Goal: Contribute content: Add original content to the website for others to see

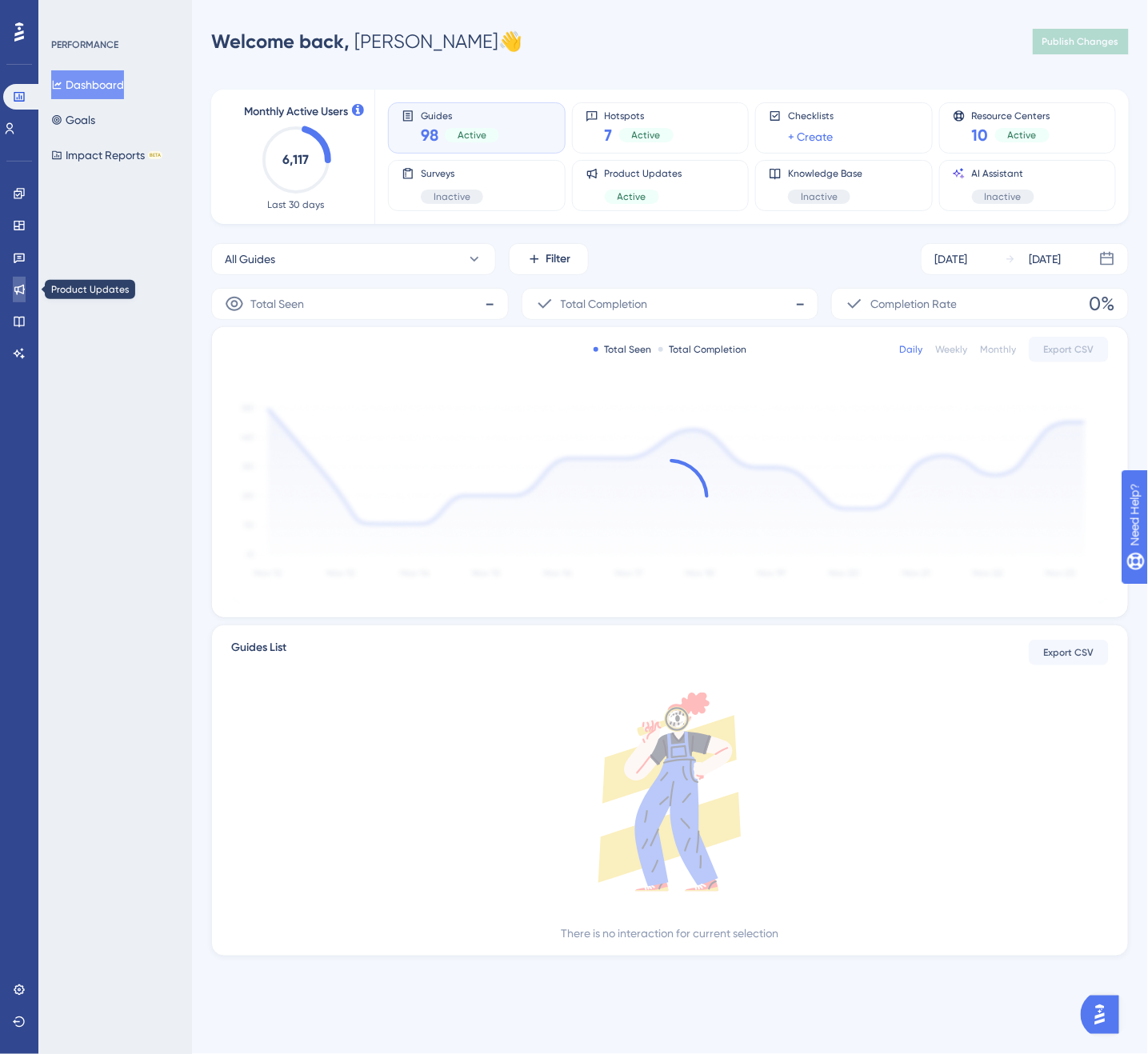
click at [13, 291] on link at bounding box center [19, 290] width 13 height 26
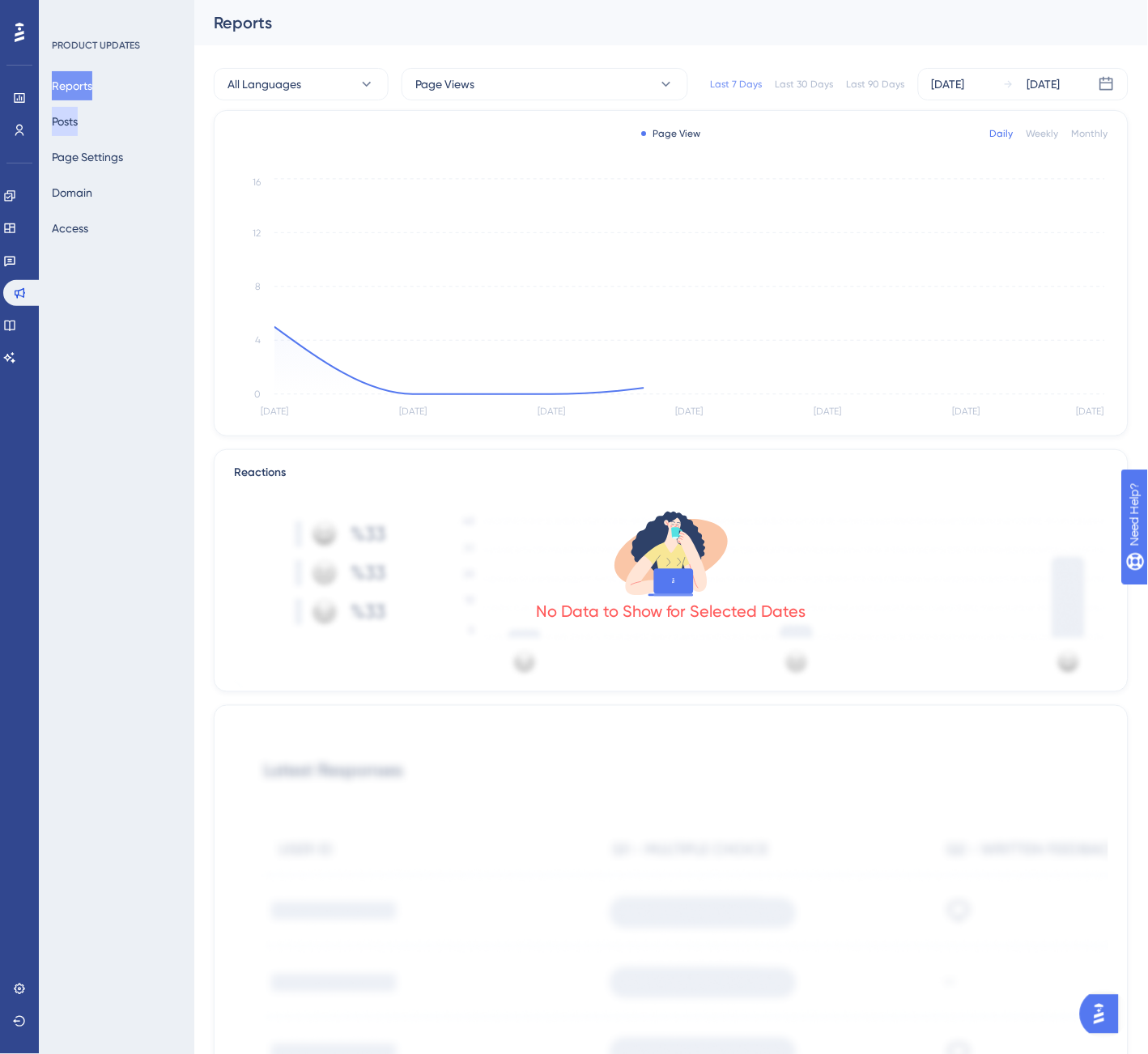
click at [78, 123] on button "Posts" at bounding box center [65, 122] width 26 height 29
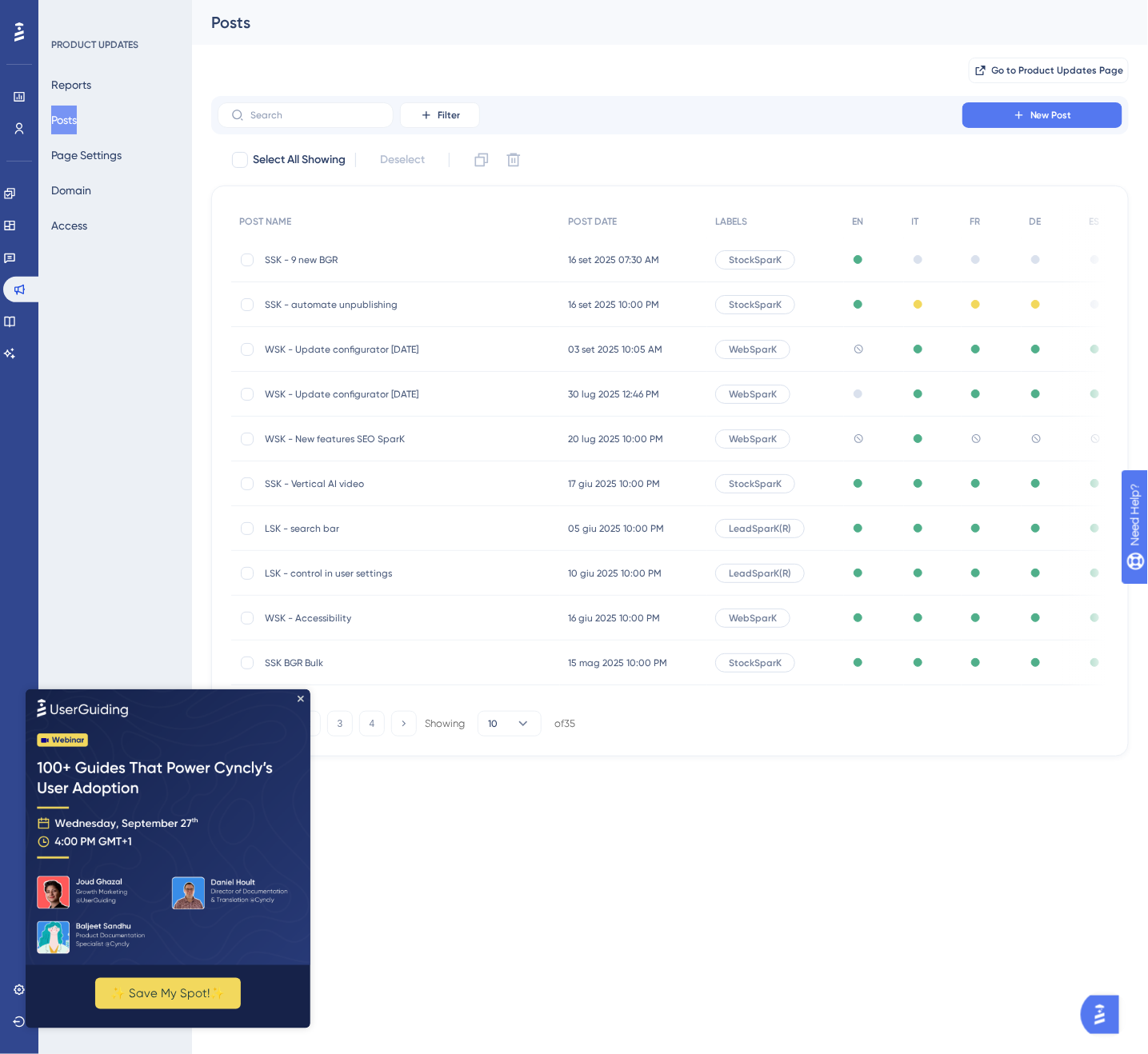
click at [326, 256] on span "SSK - 9 new BGR" at bounding box center [392, 260] width 256 height 13
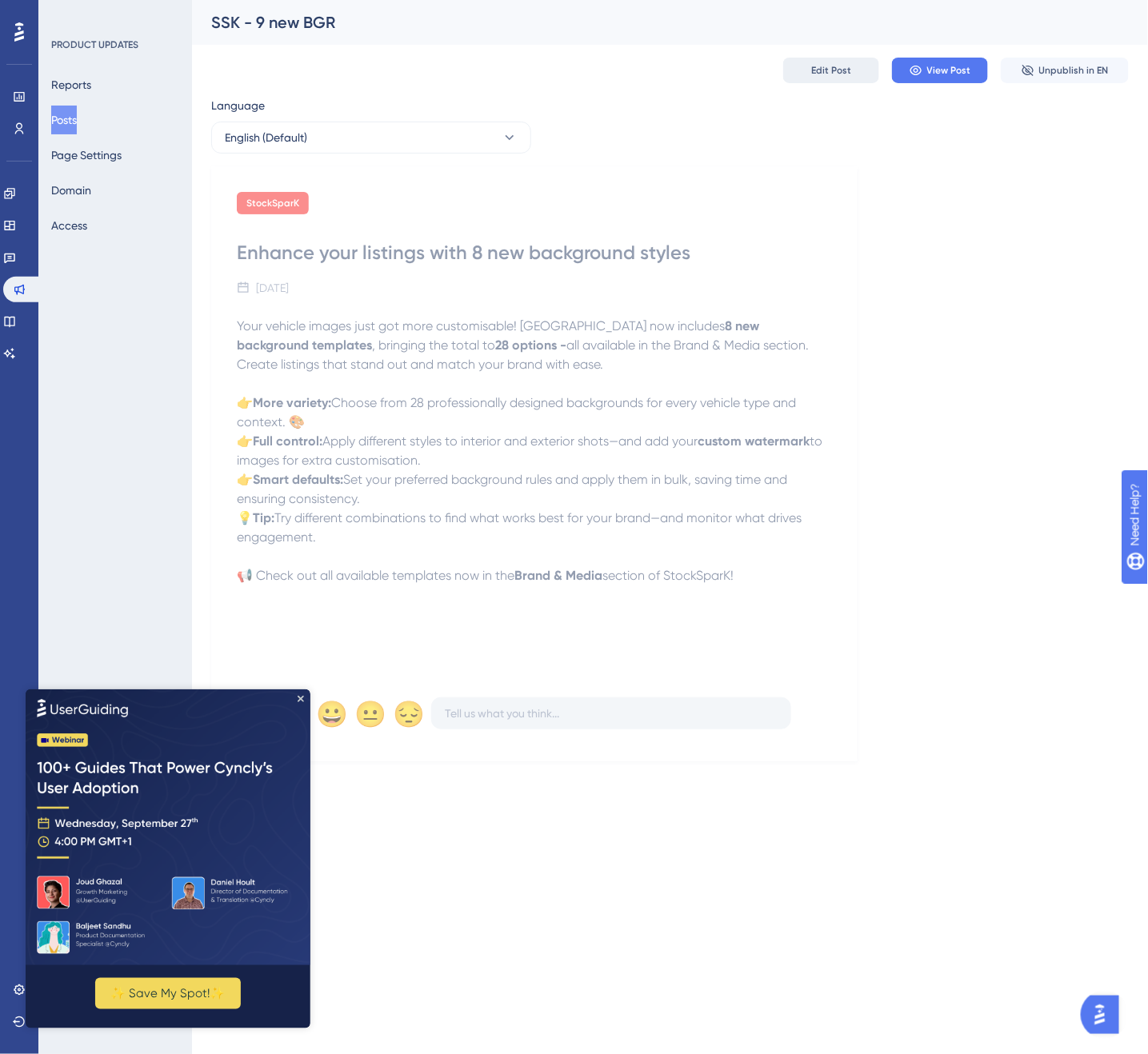
click at [838, 72] on span "Edit Post" at bounding box center [831, 70] width 40 height 13
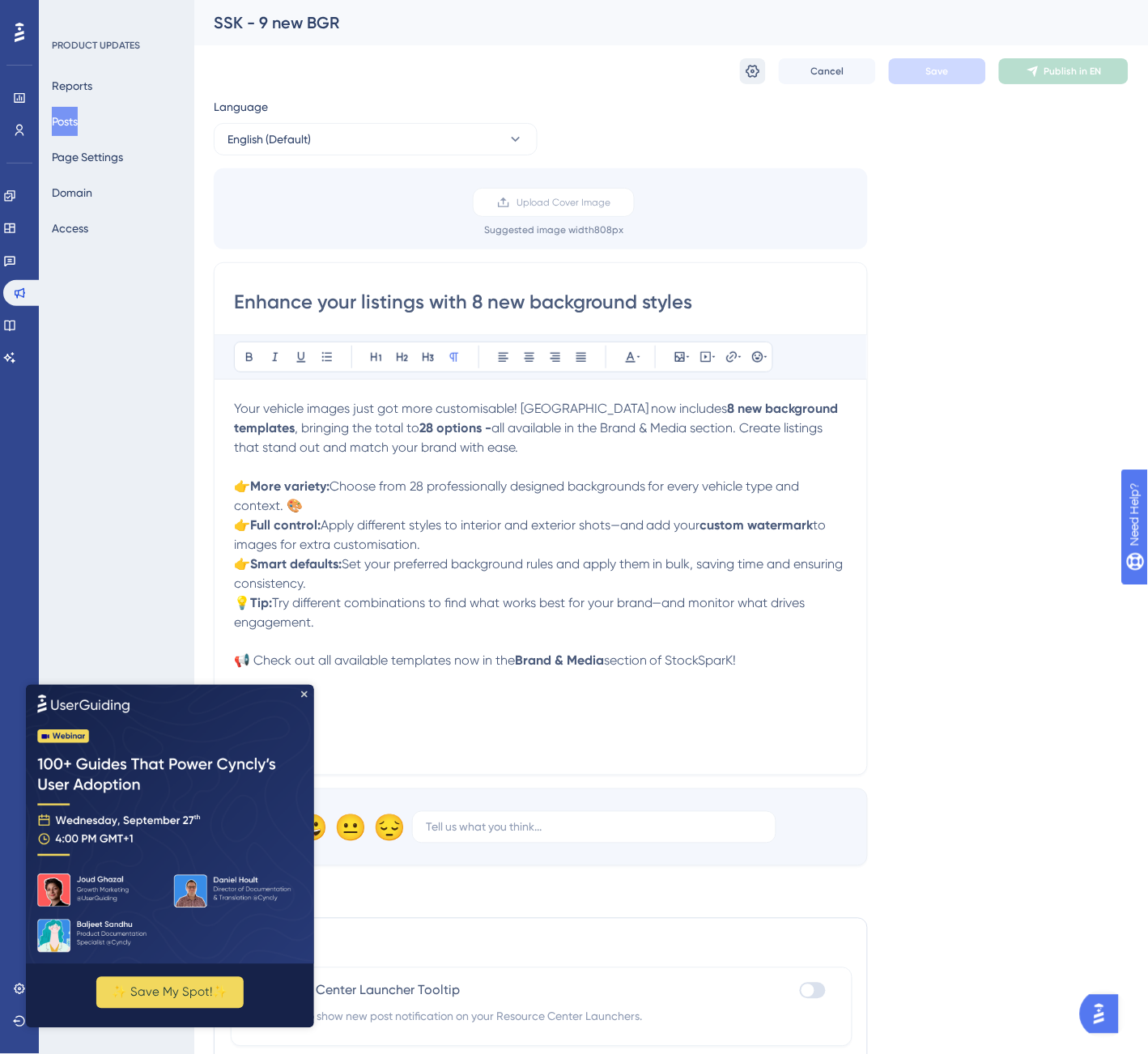
click at [750, 68] on icon at bounding box center [753, 71] width 16 height 16
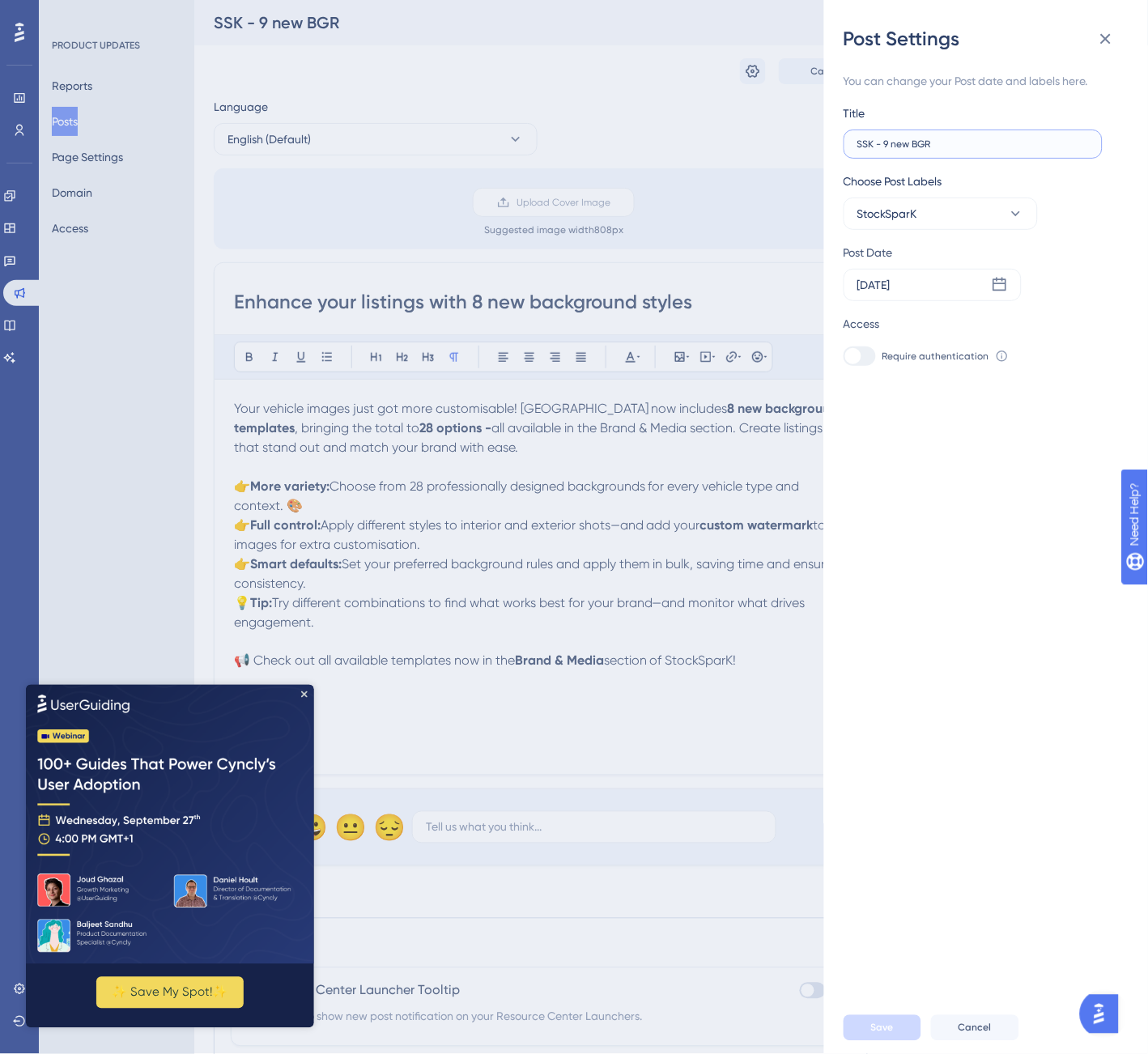
click at [884, 150] on label "SSK - 9 new BGR" at bounding box center [972, 145] width 259 height 29
type input "SSK - 8 new BGR"
click at [860, 1041] on button "Save" at bounding box center [882, 1028] width 78 height 26
click at [305, 694] on icon "Close Preview" at bounding box center [303, 693] width 6 height 6
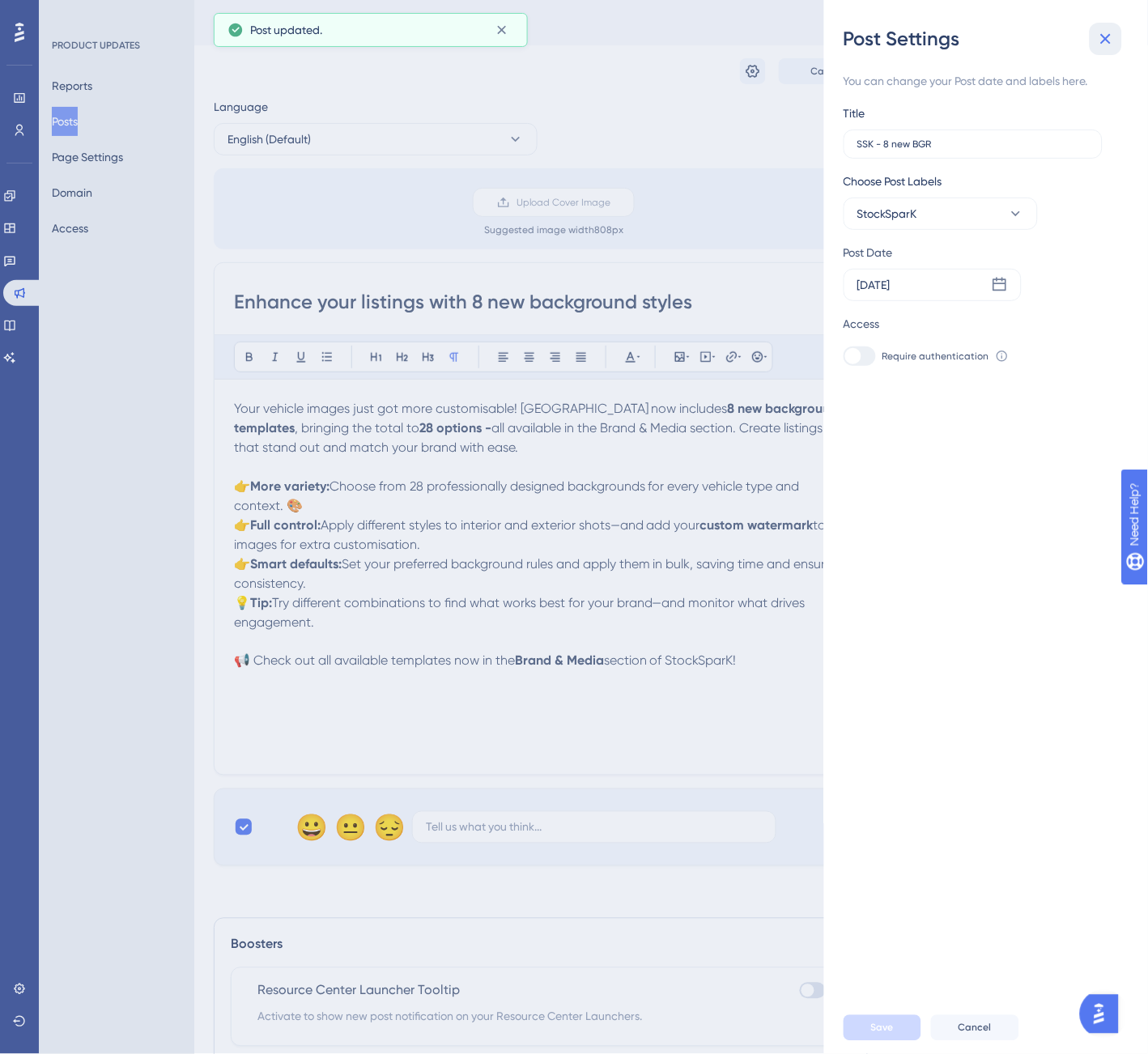
click at [1106, 41] on icon at bounding box center [1106, 39] width 10 height 10
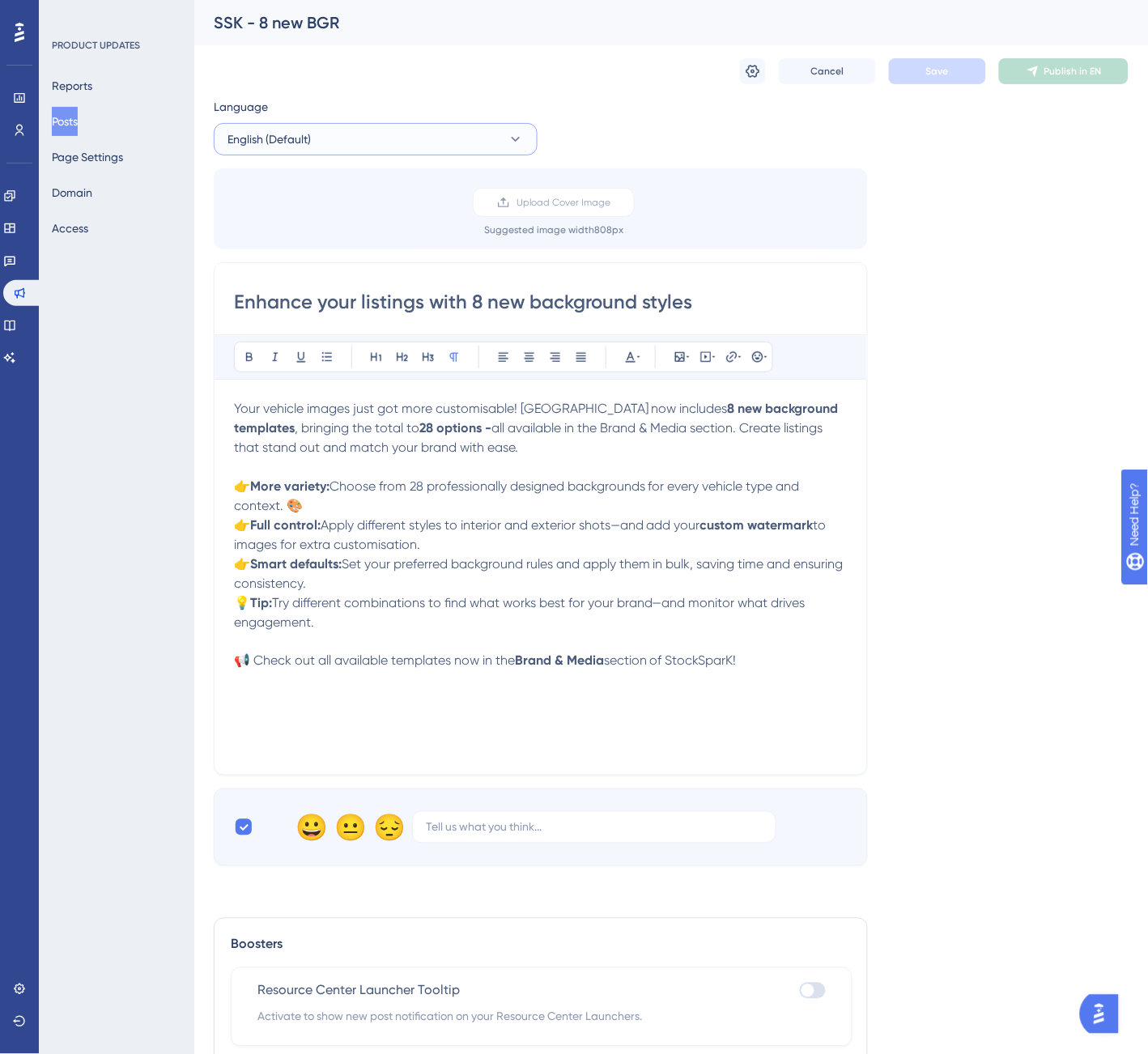
click at [350, 132] on button "English (Default)" at bounding box center [375, 138] width 324 height 32
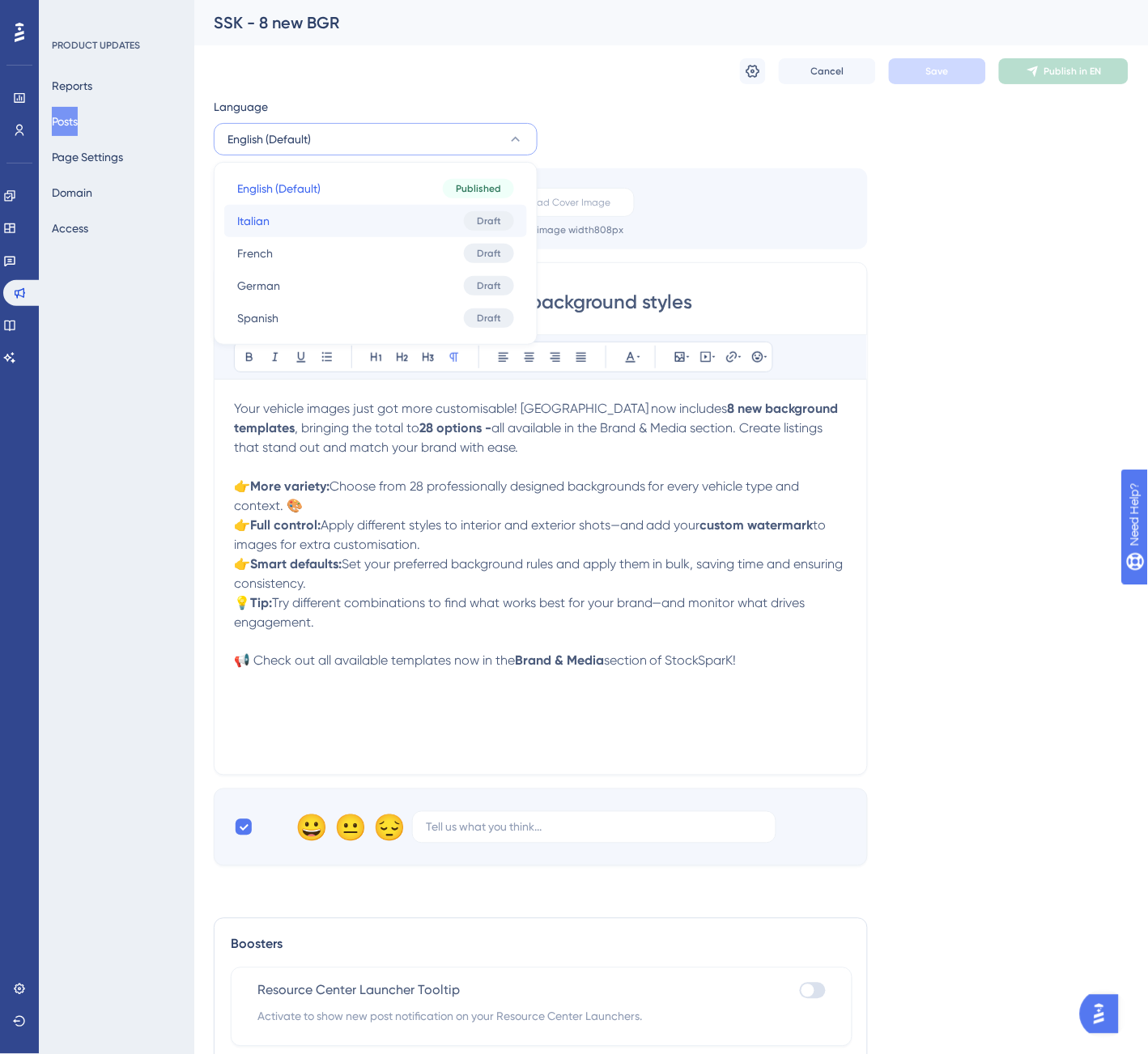
click at [332, 222] on button "Italian Italian Draft" at bounding box center [375, 221] width 303 height 32
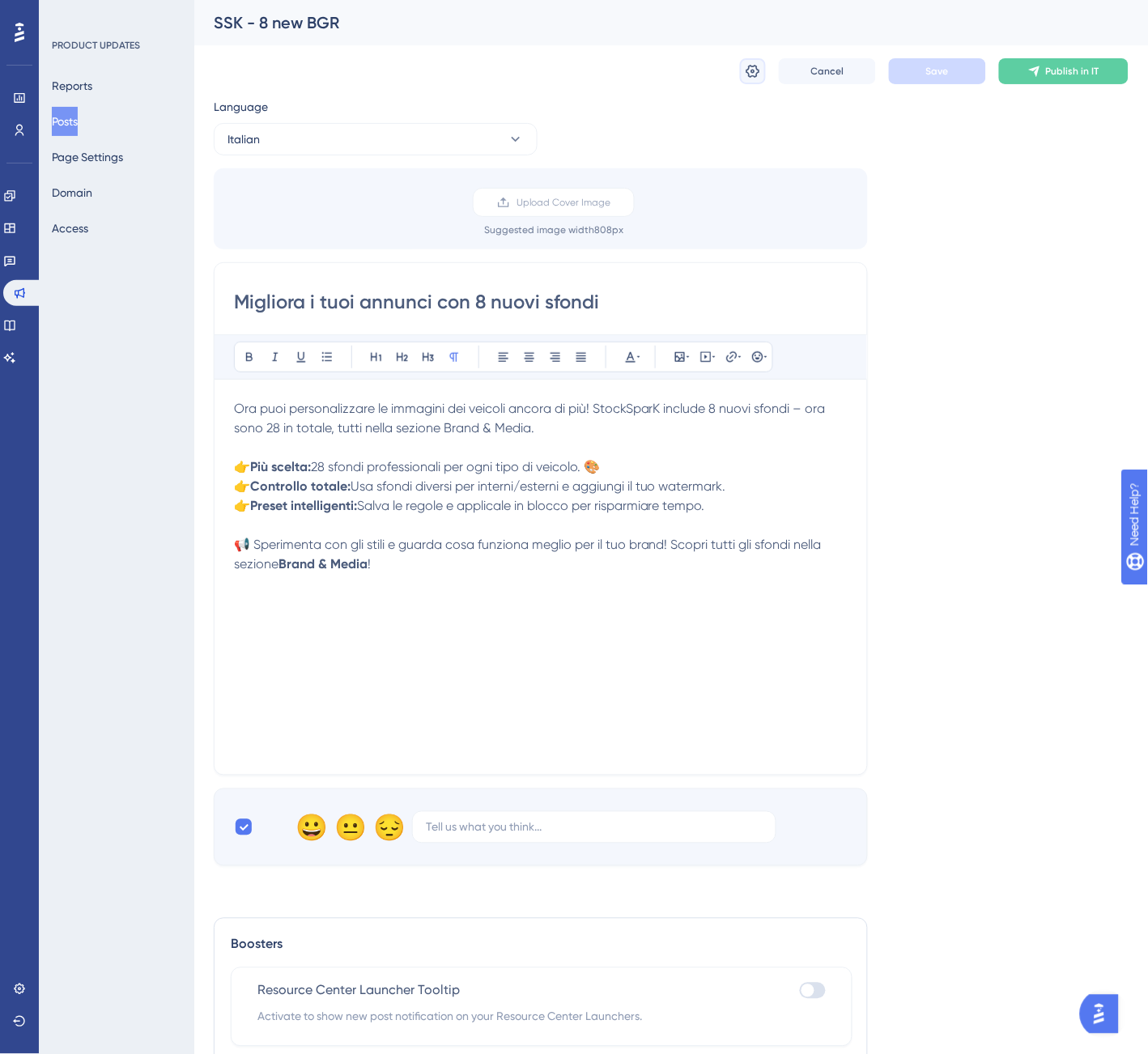
click at [764, 67] on button at bounding box center [753, 71] width 26 height 26
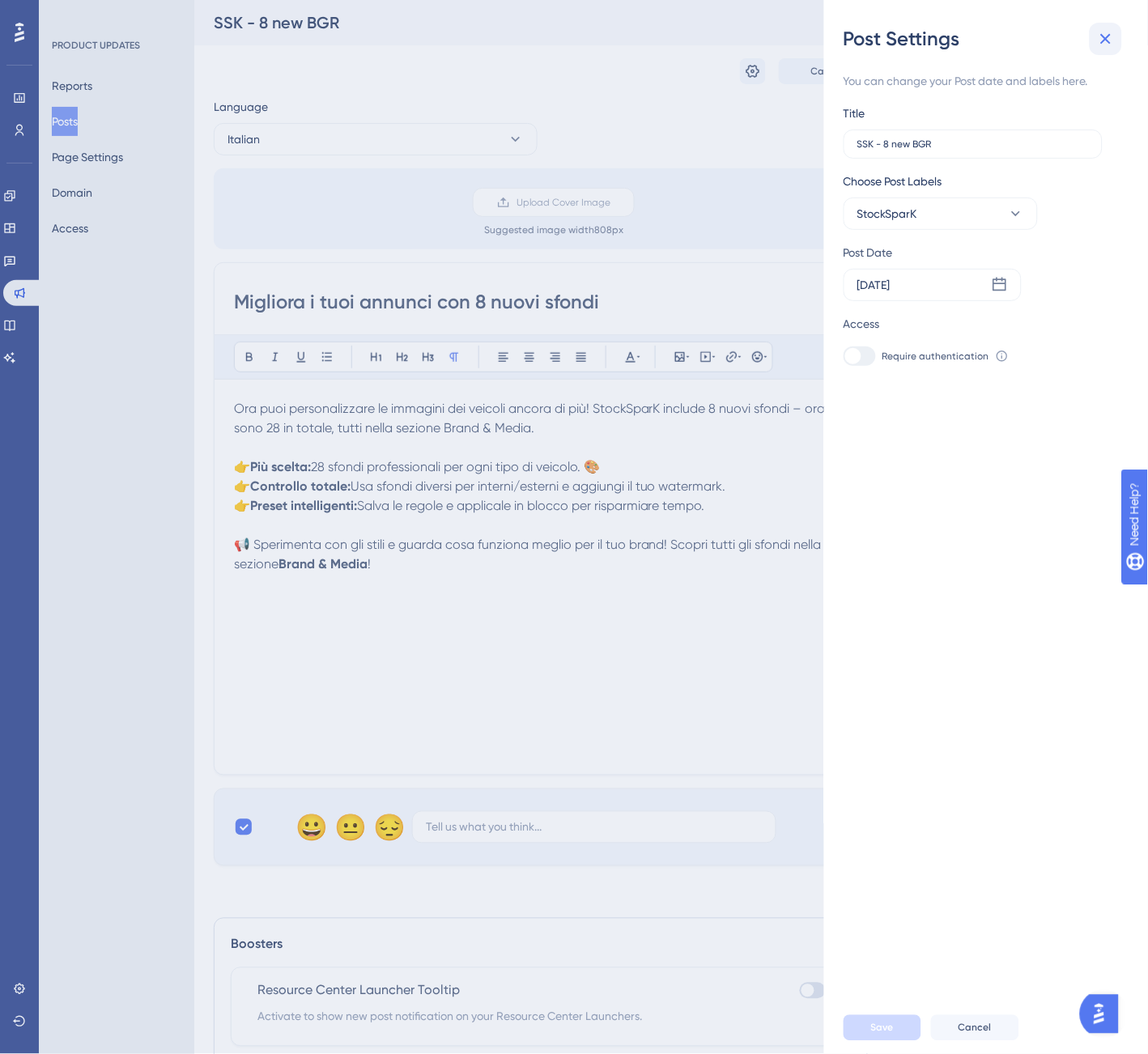
click at [1113, 35] on icon at bounding box center [1106, 39] width 19 height 19
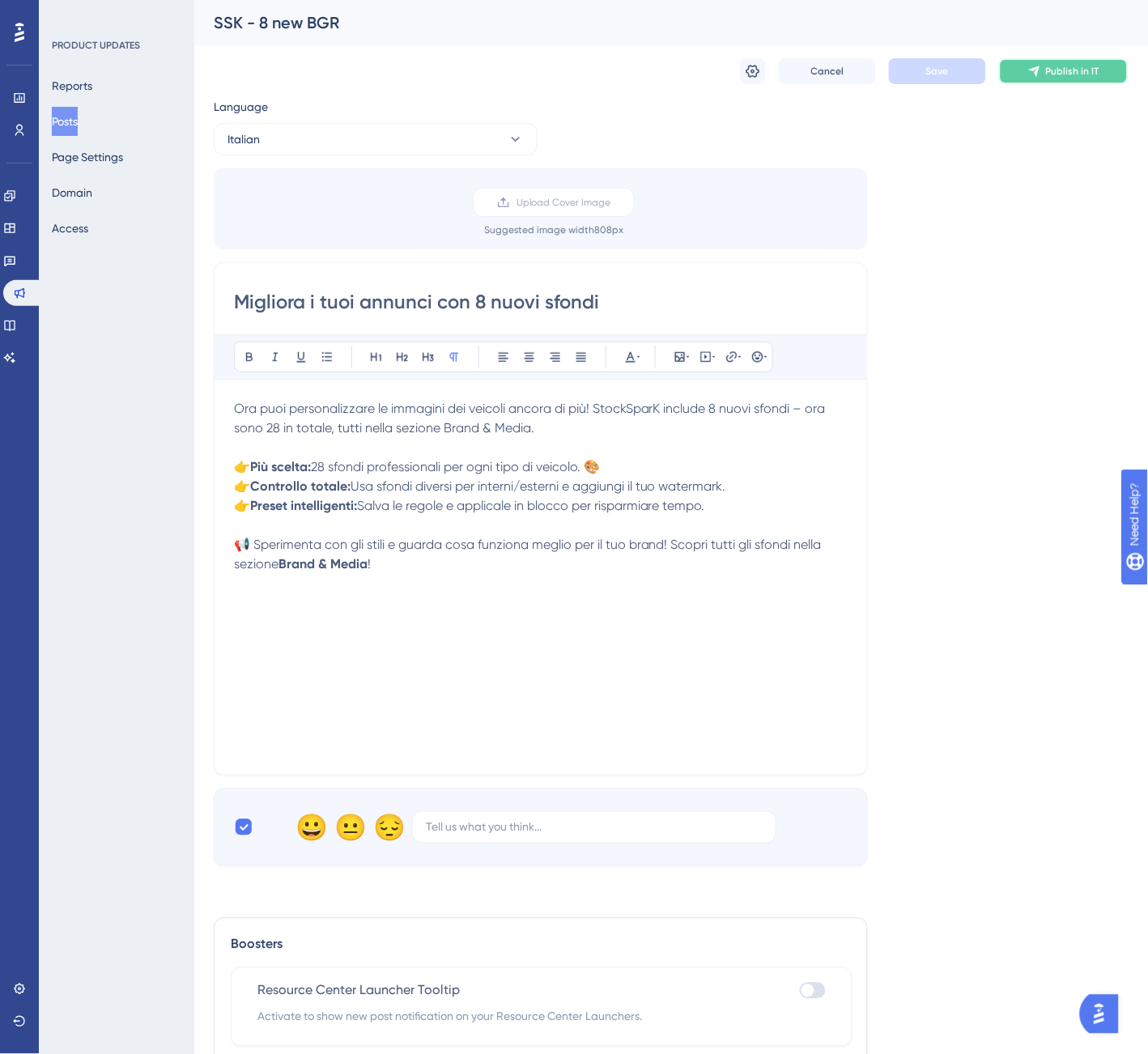
click at [1073, 74] on span "Publish in IT" at bounding box center [1073, 71] width 54 height 13
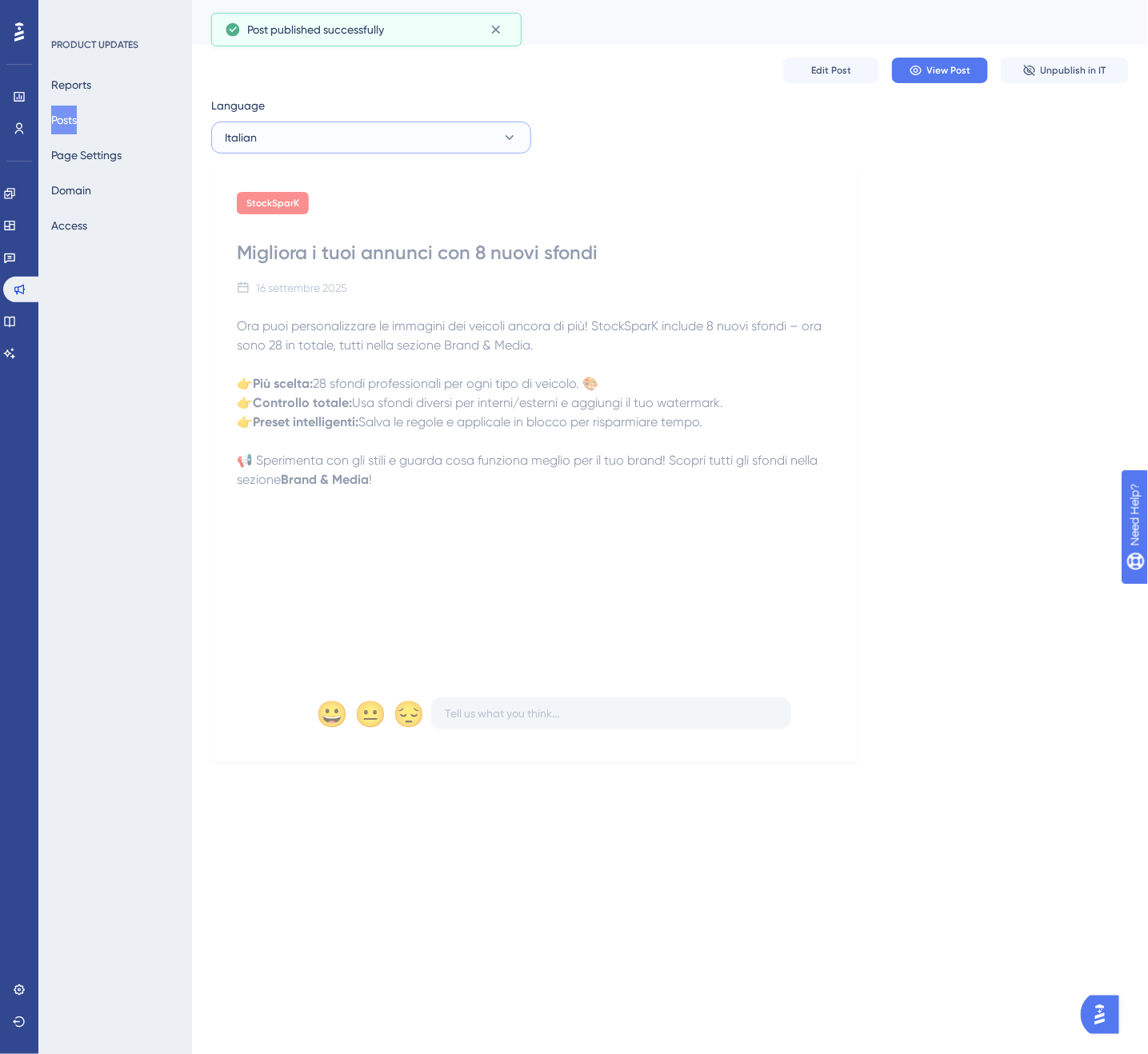
click at [348, 145] on button "Italian" at bounding box center [371, 137] width 320 height 32
click at [341, 256] on button "French French Draft" at bounding box center [371, 250] width 299 height 32
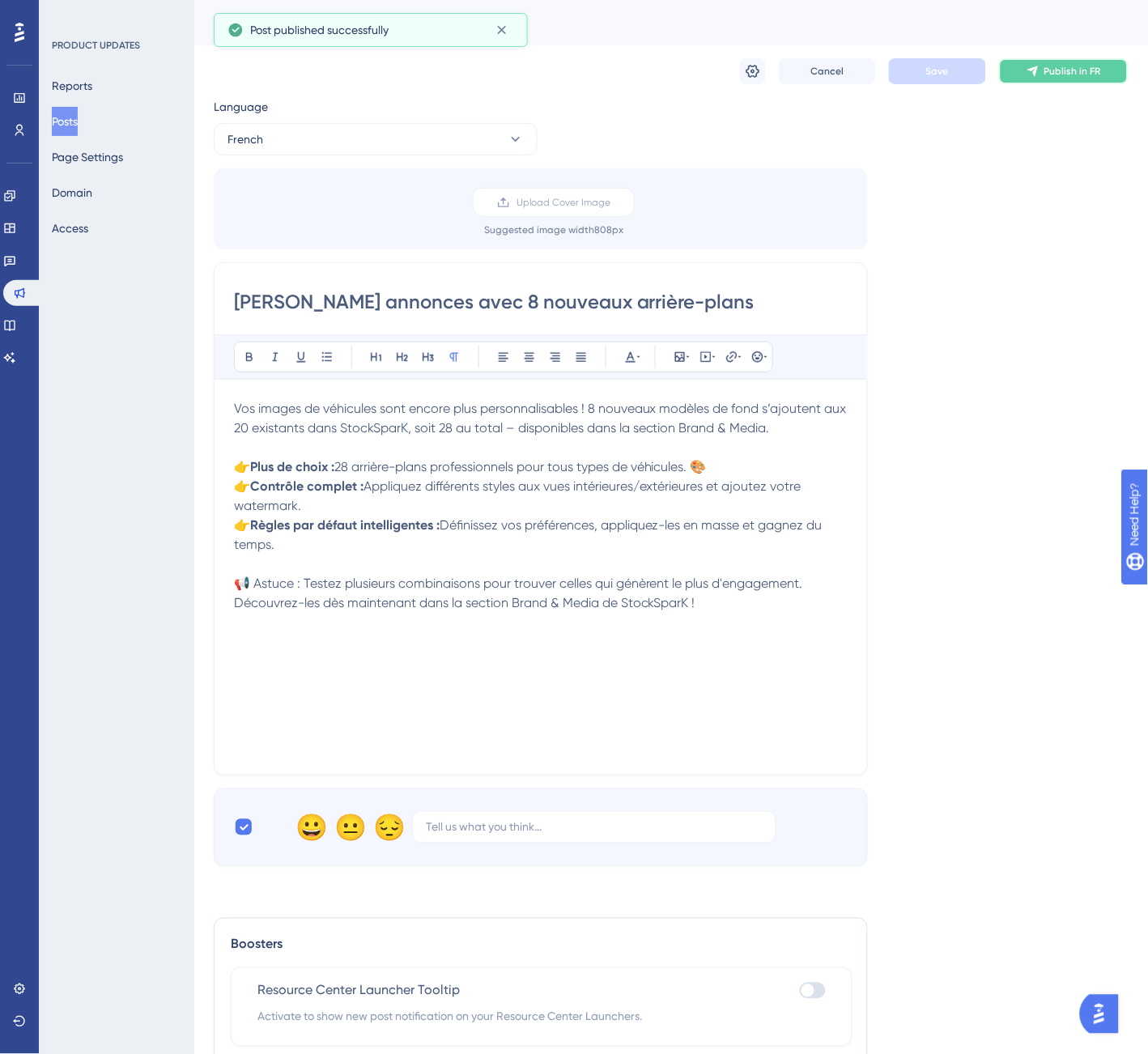
click at [1029, 70] on icon at bounding box center [1033, 71] width 13 height 13
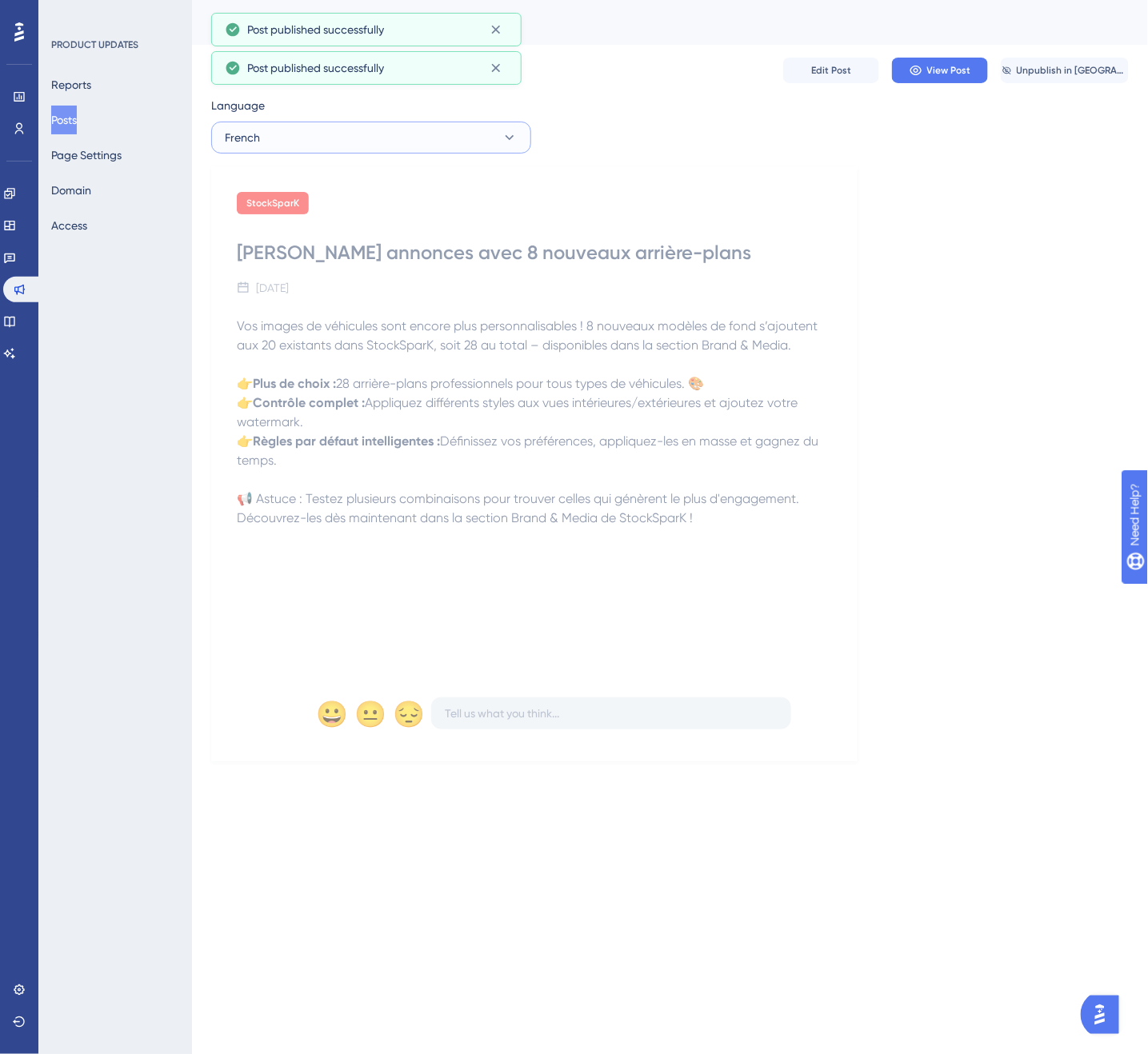
click at [292, 139] on button "French" at bounding box center [371, 137] width 320 height 32
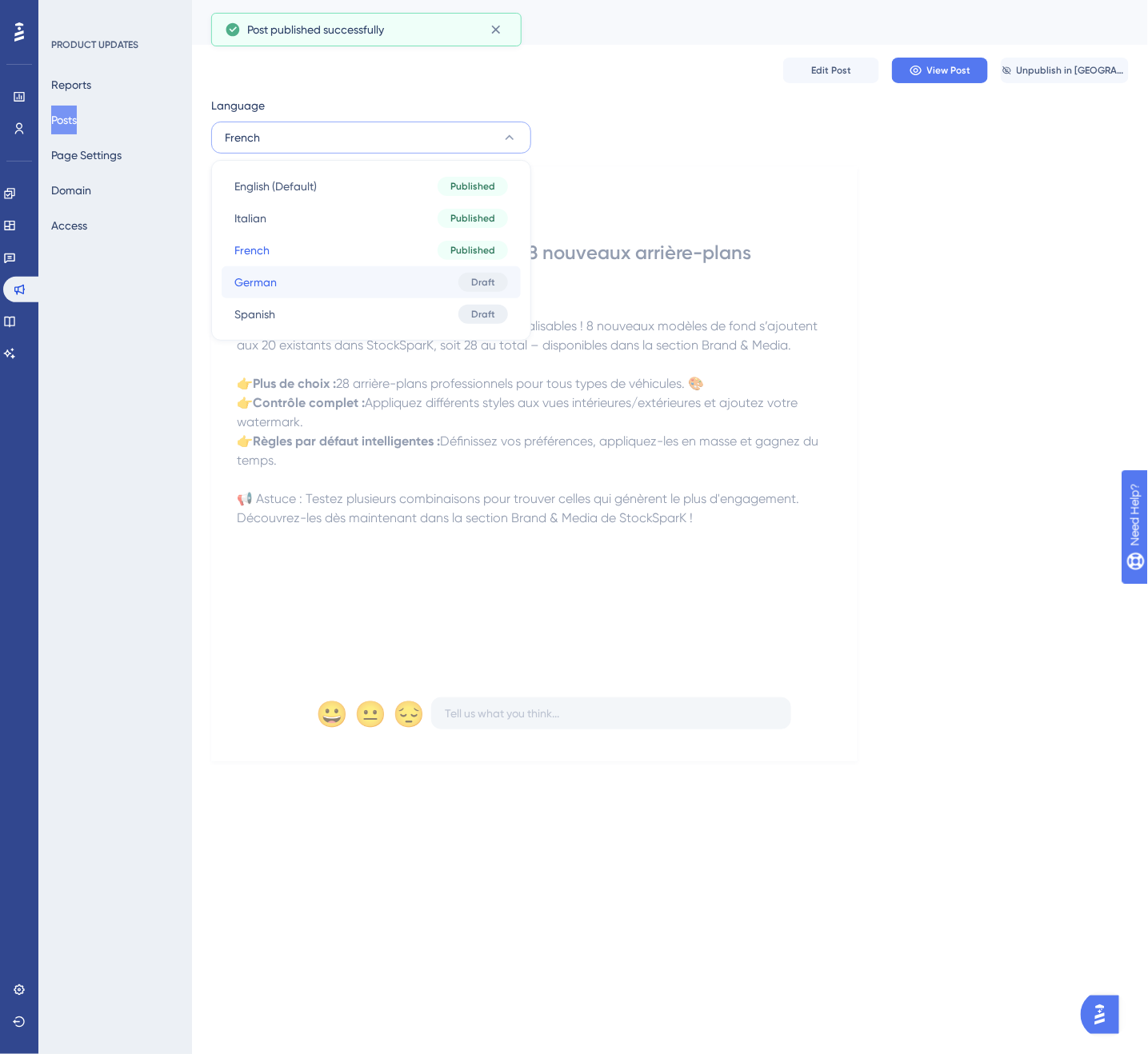
click at [290, 290] on button "German German Draft" at bounding box center [371, 282] width 299 height 32
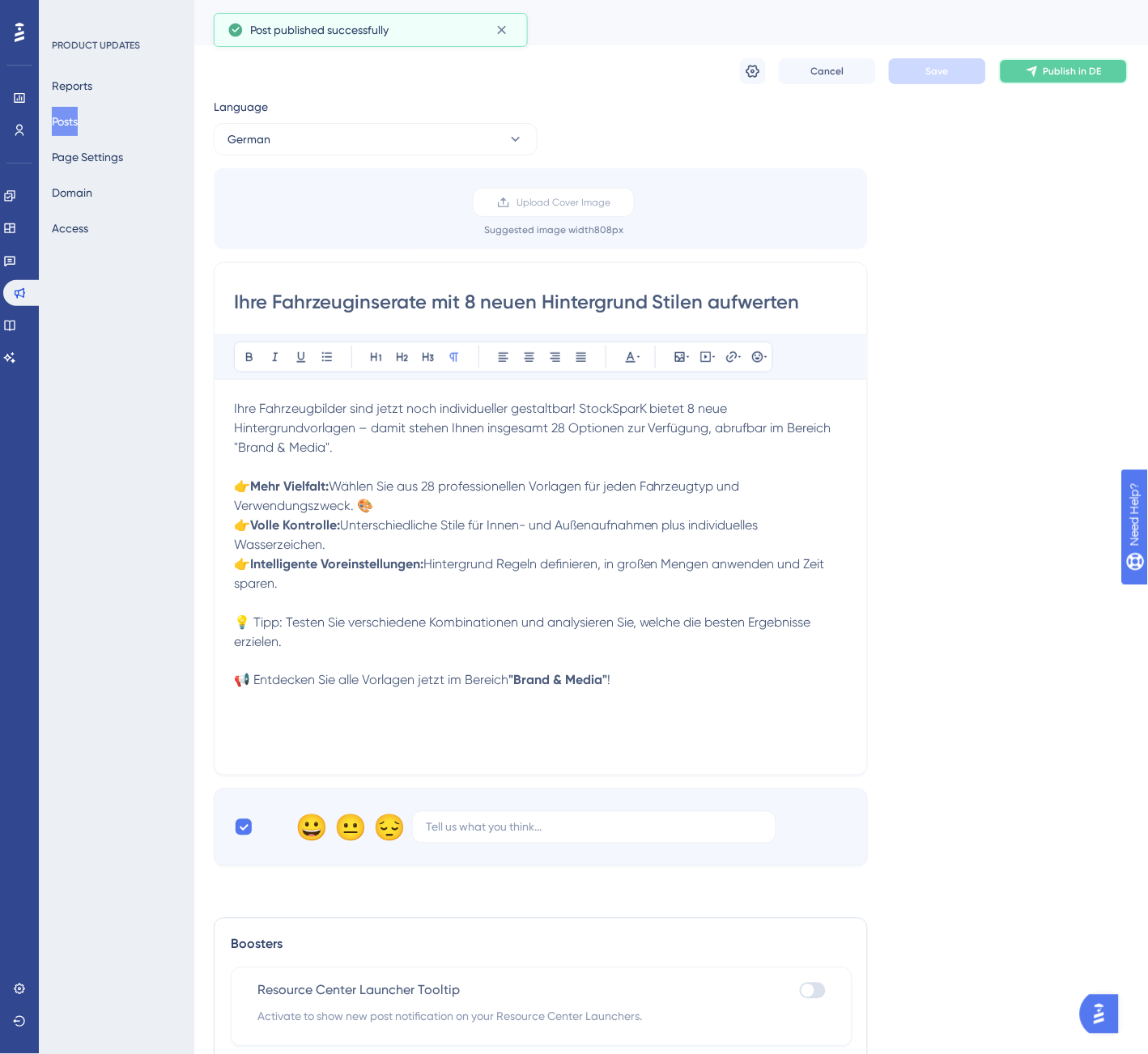
click at [1071, 65] on span "Publish in DE" at bounding box center [1072, 71] width 58 height 13
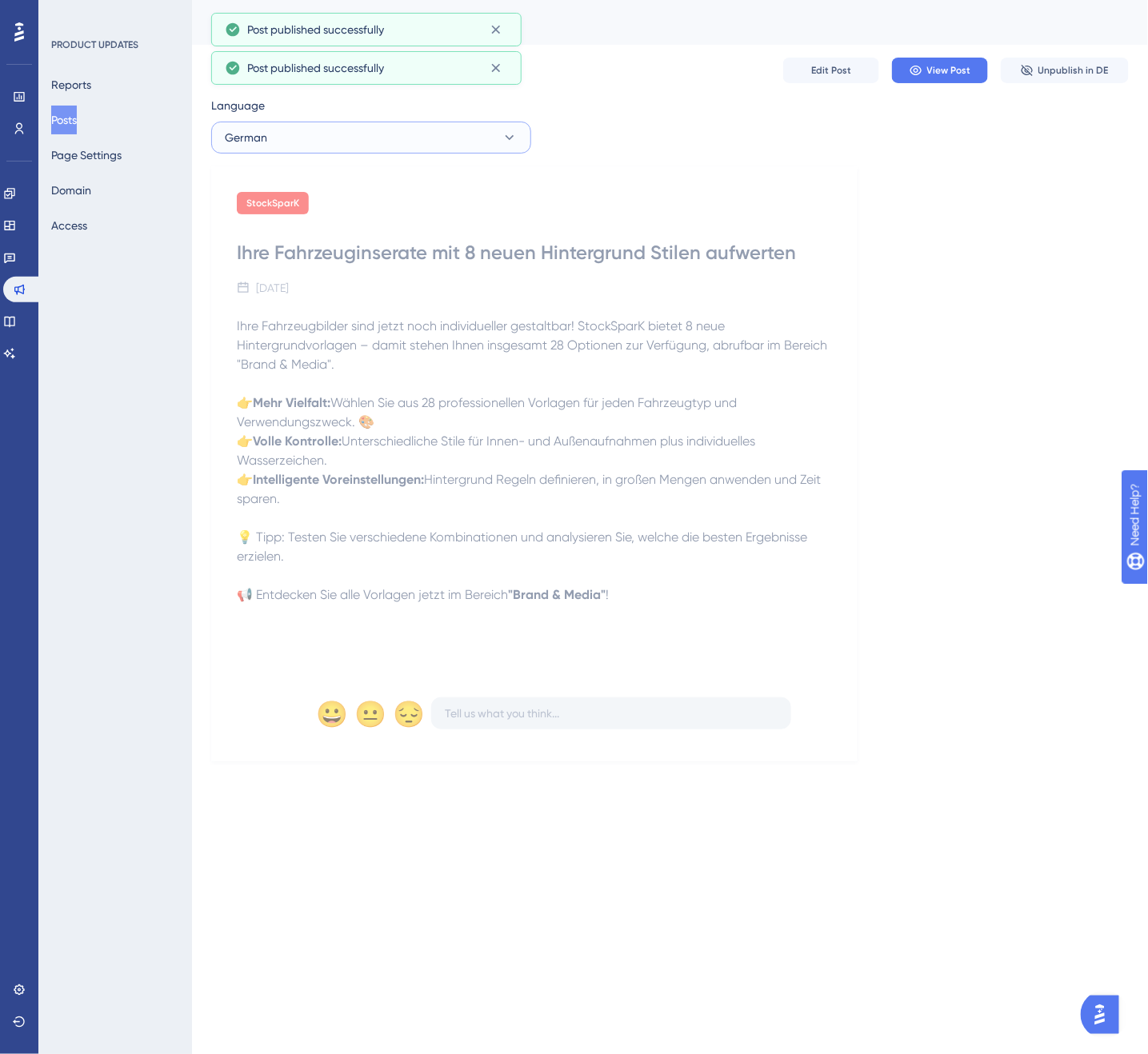
click at [460, 140] on button "German" at bounding box center [371, 137] width 320 height 32
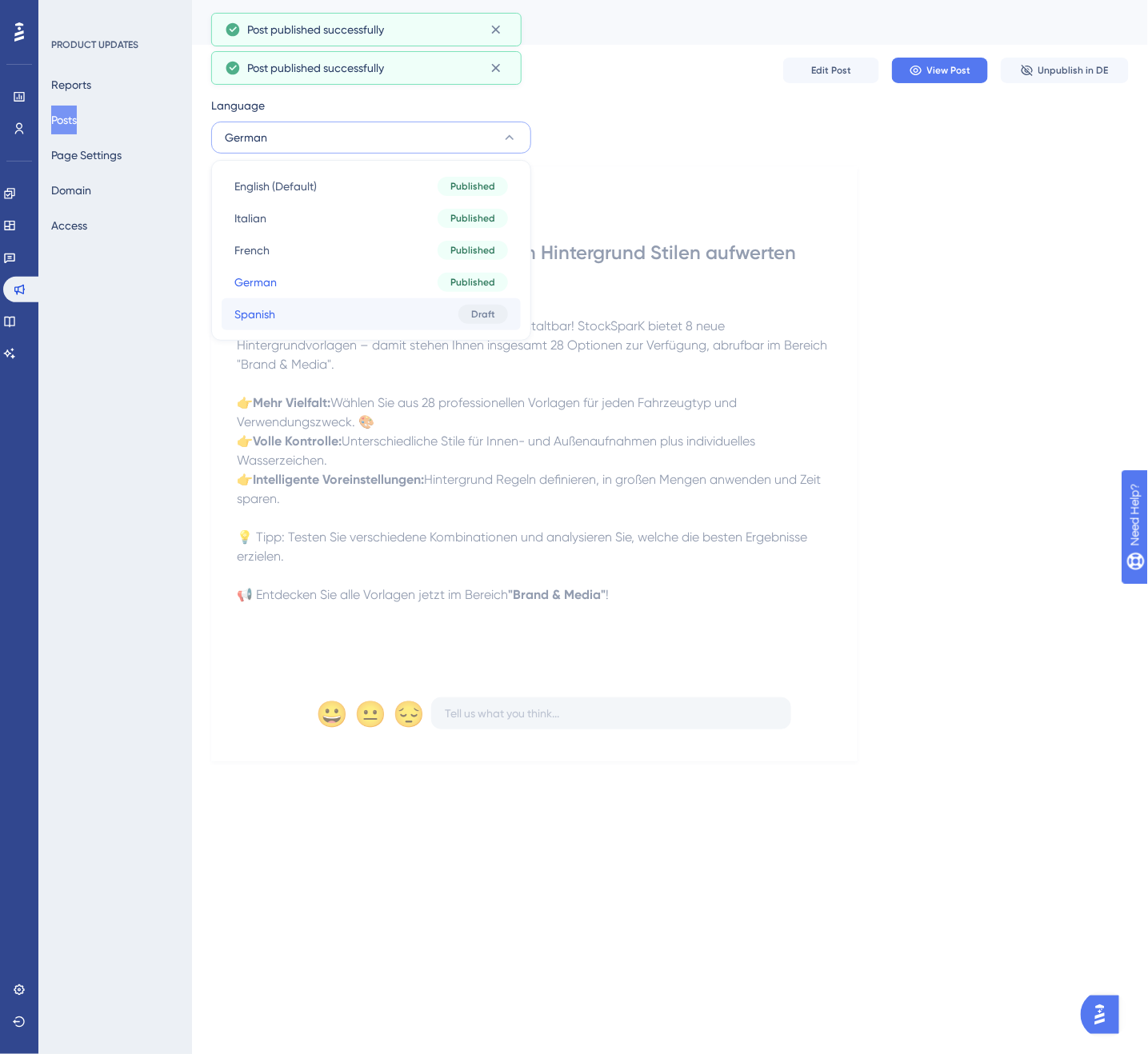
click at [360, 320] on button "Spanish Spanish Draft" at bounding box center [371, 314] width 299 height 32
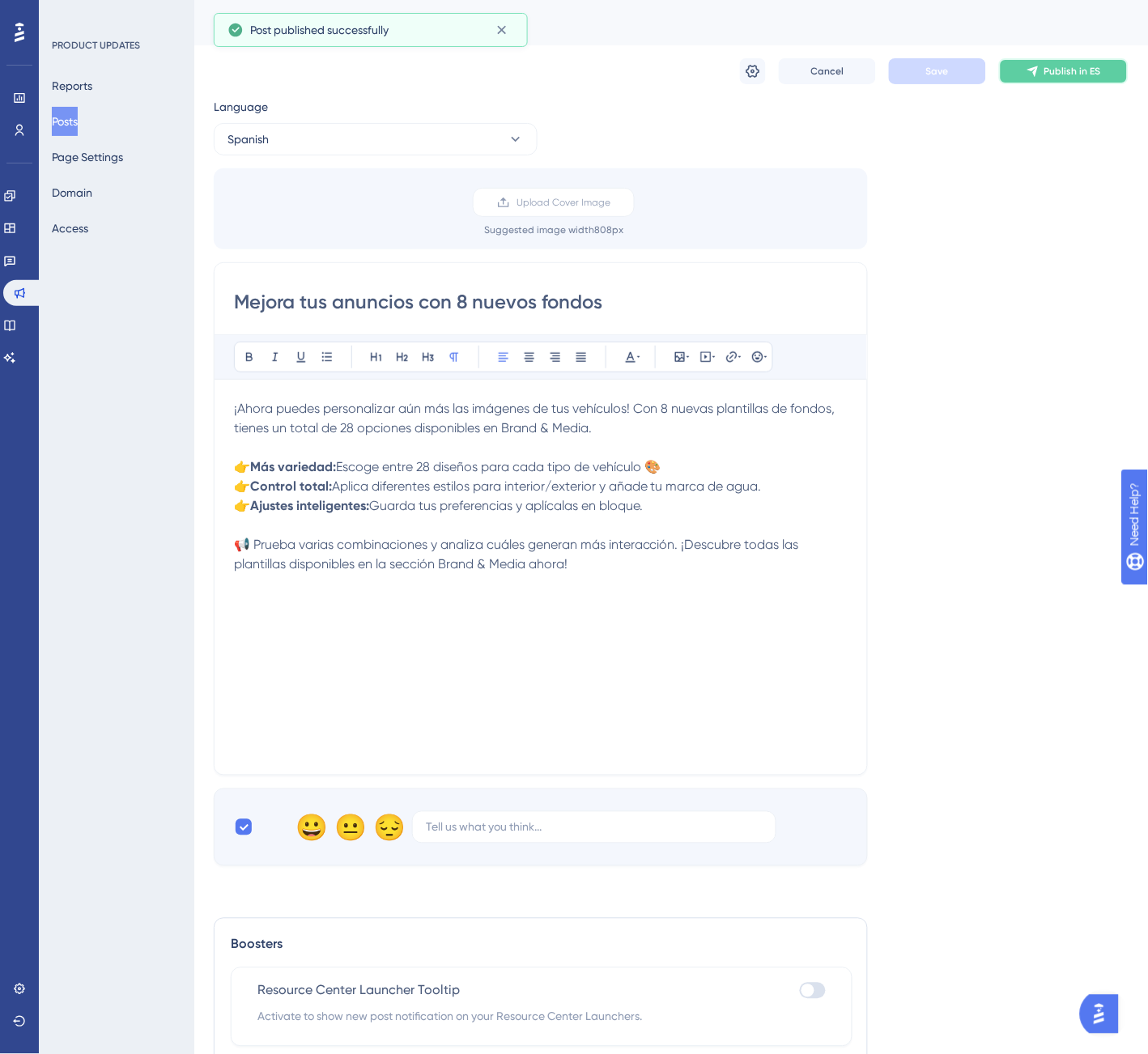
click at [1073, 76] on span "Publish in ES" at bounding box center [1073, 71] width 57 height 13
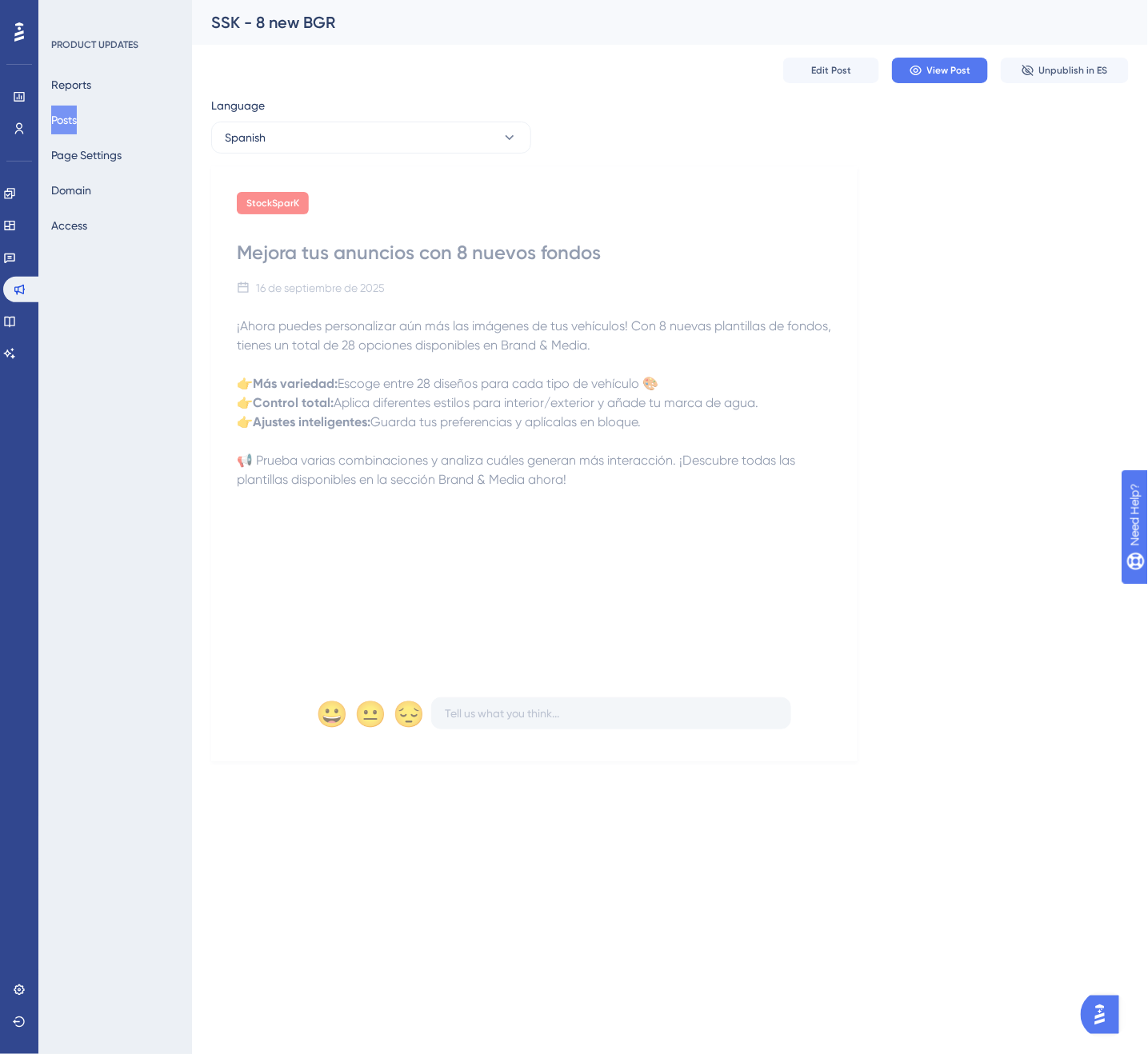
click at [77, 118] on button "Posts" at bounding box center [64, 121] width 26 height 29
